Goal: Information Seeking & Learning: Learn about a topic

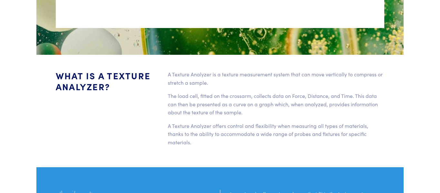
scroll to position [1225, 0]
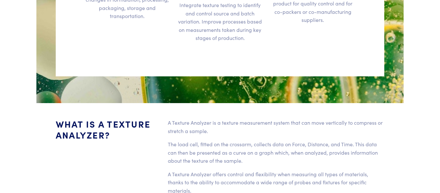
scroll to position [1225, 0]
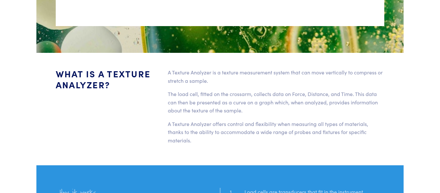
click at [256, 78] on div "A Texture Analyzer is a texture measurement system that can move vertically to …" at bounding box center [276, 108] width 224 height 81
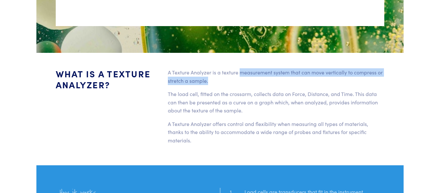
drag, startPoint x: 241, startPoint y: 62, endPoint x: 253, endPoint y: 73, distance: 16.9
click at [253, 73] on p "A Texture Analyzer is a texture measurement system that can move vertically to …" at bounding box center [276, 76] width 216 height 16
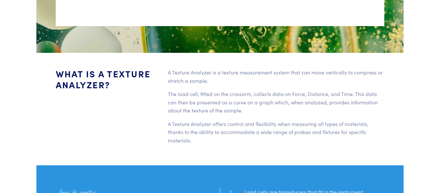
drag, startPoint x: 241, startPoint y: 62, endPoint x: 228, endPoint y: 69, distance: 14.8
click at [228, 69] on p "A Texture Analyzer is a texture measurement system that can move vertically to …" at bounding box center [276, 76] width 216 height 16
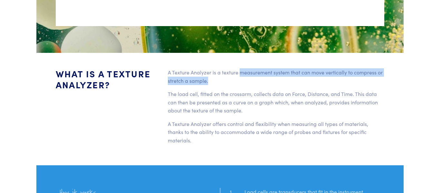
drag, startPoint x: 239, startPoint y: 63, endPoint x: 241, endPoint y: 68, distance: 4.9
click at [241, 68] on p "A Texture Analyzer is a texture measurement system that can move vertically to …" at bounding box center [276, 76] width 216 height 16
copy p "measurement system that can move vertically to compress or stretch a sample."
click at [216, 68] on p "A Texture Analyzer is a texture measurement system that can move vertically to …" at bounding box center [276, 76] width 216 height 16
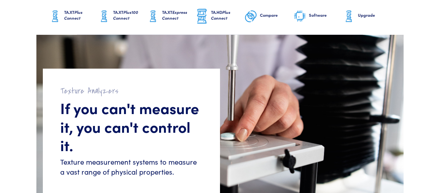
scroll to position [45, 0]
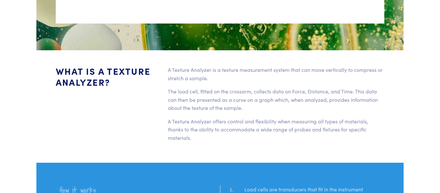
scroll to position [1228, 0]
